Goal: Task Accomplishment & Management: Manage account settings

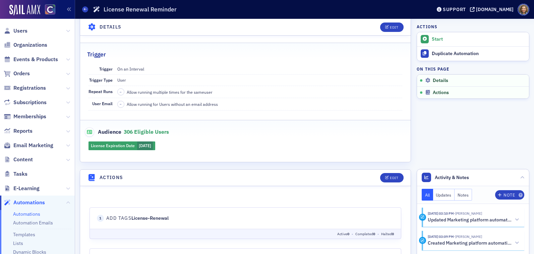
scroll to position [12, 0]
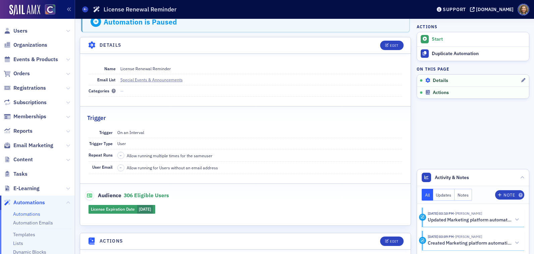
click at [440, 80] on span "Details" at bounding box center [440, 80] width 15 height 6
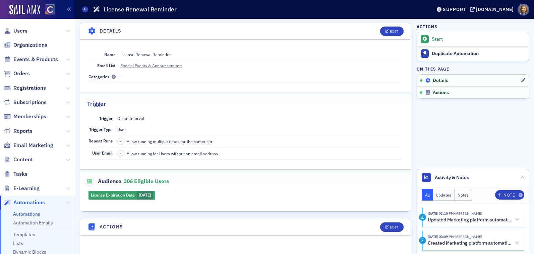
scroll to position [27, 0]
click at [440, 102] on aside "Actions Start Duplicate Automation On this page Details Actions Activity & Note…" at bounding box center [473, 227] width 113 height 470
click at [438, 93] on span "Actions" at bounding box center [441, 93] width 16 height 6
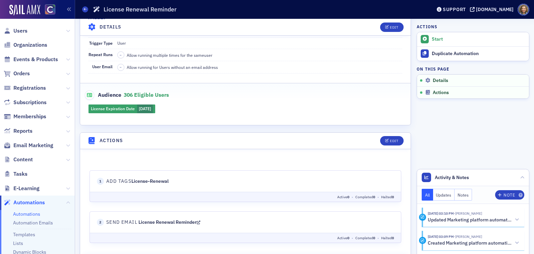
scroll to position [116, 0]
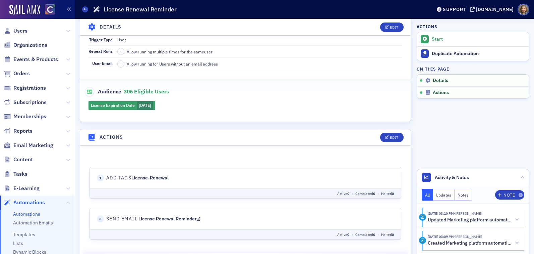
click at [117, 104] on div "License Expiration Date 11/30/2025" at bounding box center [245, 105] width 331 height 9
click at [148, 88] on span "306 eligible users" at bounding box center [146, 92] width 45 height 8
click at [152, 92] on span "306 eligible users" at bounding box center [146, 91] width 45 height 7
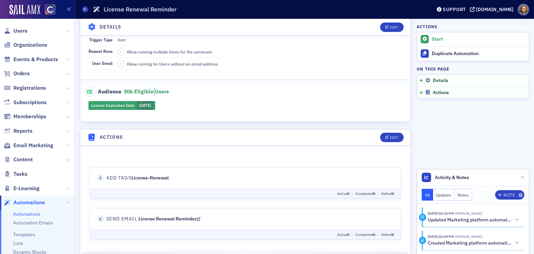
click at [152, 92] on span "306 eligible users" at bounding box center [146, 91] width 45 height 7
click at [156, 105] on div "License Expiration Date 11/30/2025" at bounding box center [245, 105] width 331 height 9
click at [208, 131] on header "Actions Edit" at bounding box center [245, 137] width 331 height 16
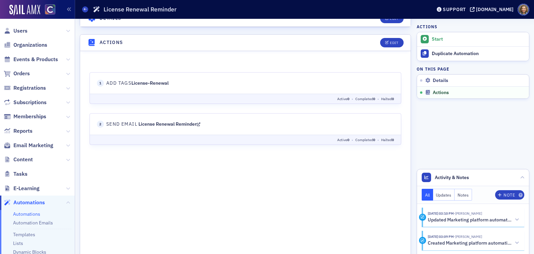
scroll to position [234, 0]
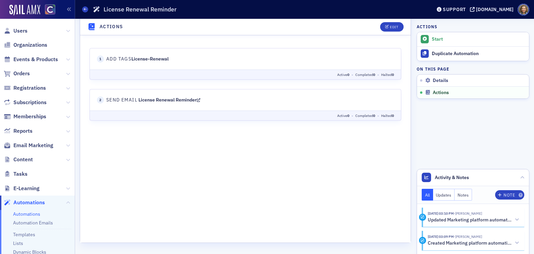
click at [177, 99] on link "License Renewal Reminder" at bounding box center [170, 99] width 62 height 6
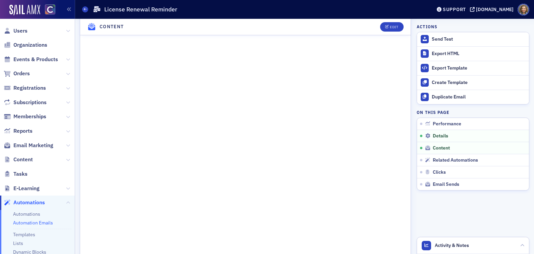
scroll to position [298, 0]
